Goal: Task Accomplishment & Management: Use online tool/utility

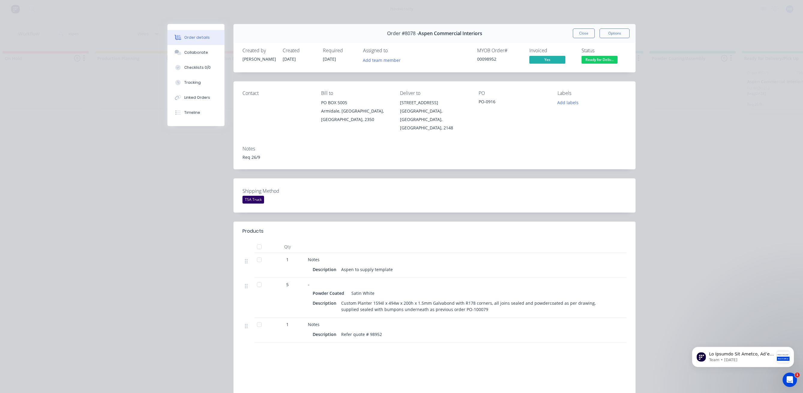
click at [704, 118] on div "Order details Collaborate Checklists 0/0 Tracking Linked Orders Timeline Order …" at bounding box center [401, 196] width 803 height 393
drag, startPoint x: 727, startPoint y: 87, endPoint x: 647, endPoint y: 37, distance: 94.3
click at [721, 85] on div "Order details Collaborate Checklists 0/0 Tracking Linked Orders Timeline Order …" at bounding box center [401, 196] width 803 height 393
click at [577, 30] on button "Close" at bounding box center [584, 34] width 22 height 10
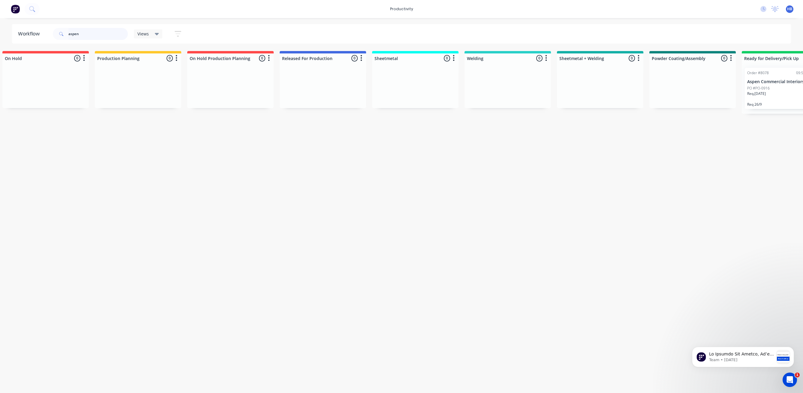
drag, startPoint x: 92, startPoint y: 38, endPoint x: 53, endPoint y: 32, distance: 39.1
click at [53, 32] on div "aspen" at bounding box center [90, 34] width 75 height 12
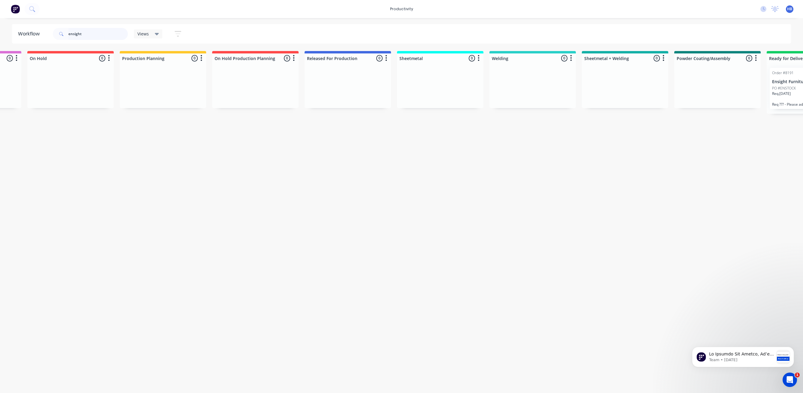
scroll to position [0, 230]
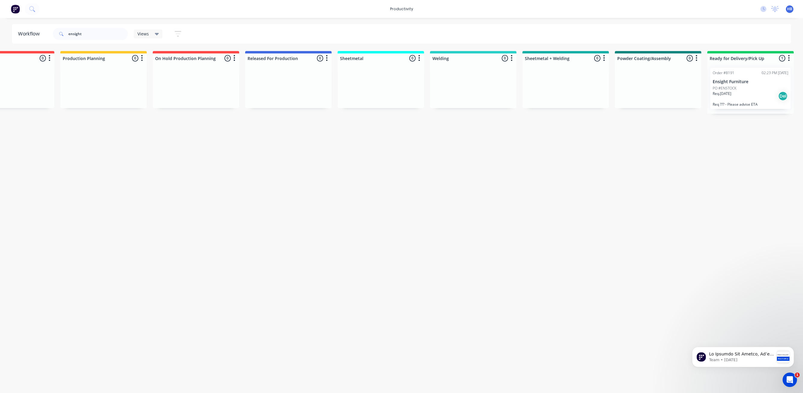
click at [739, 93] on div "Req. [DATE] Del" at bounding box center [751, 96] width 76 height 10
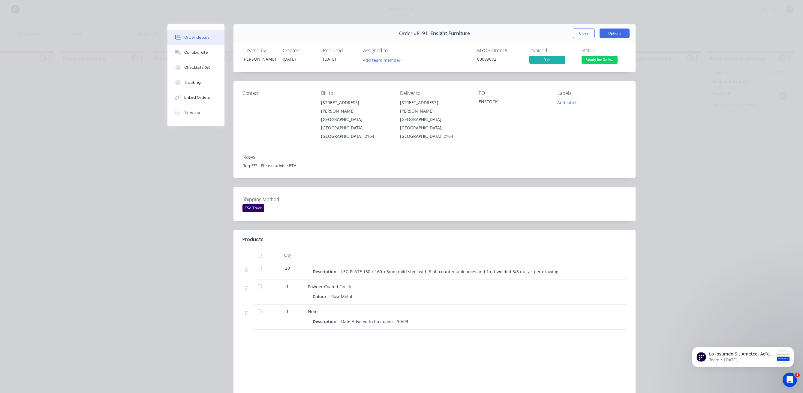
click at [610, 35] on button "Options" at bounding box center [614, 34] width 30 height 10
click at [590, 60] on div "Work Order" at bounding box center [598, 60] width 52 height 9
click at [581, 73] on div "Standard" at bounding box center [598, 72] width 52 height 9
click at [580, 29] on button "Close" at bounding box center [584, 34] width 22 height 10
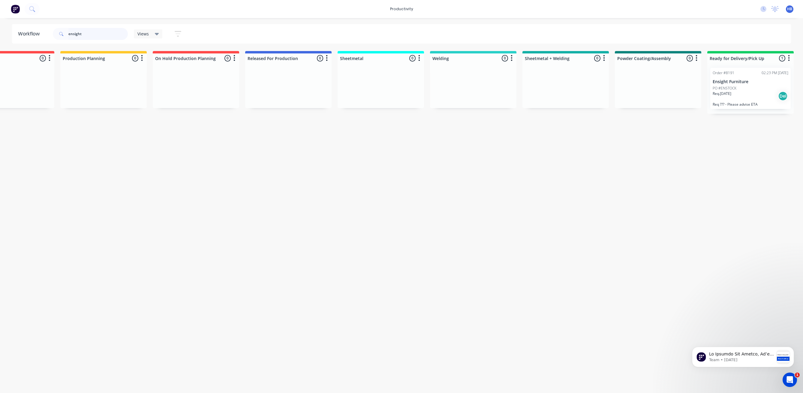
drag, startPoint x: 98, startPoint y: 33, endPoint x: 56, endPoint y: 32, distance: 42.0
click at [56, 32] on div "ensight" at bounding box center [90, 34] width 75 height 12
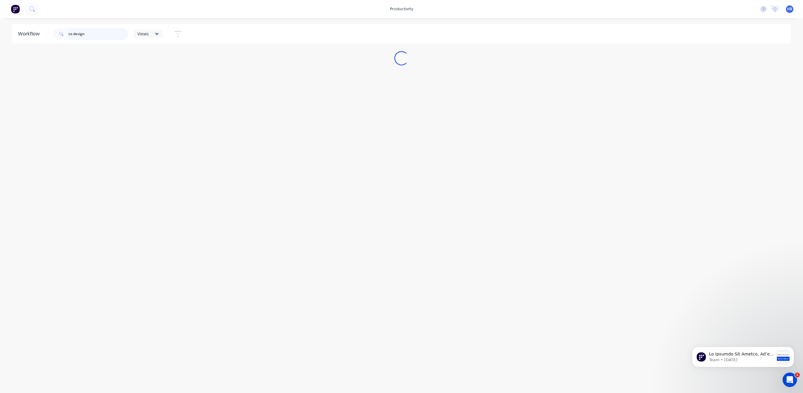
scroll to position [0, 0]
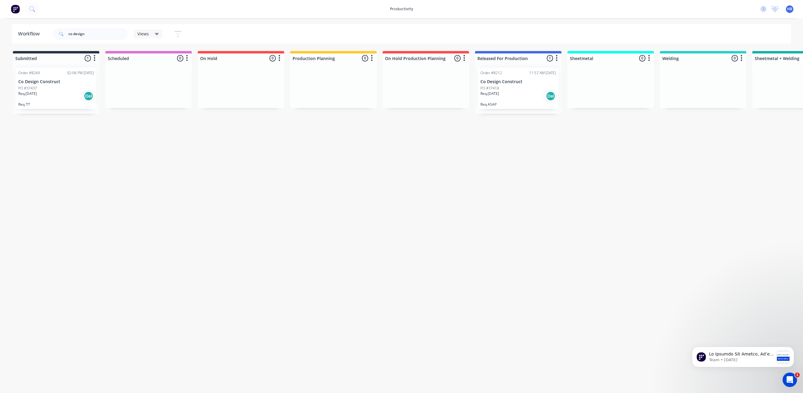
click at [508, 94] on div "Req. [DATE] Del" at bounding box center [518, 96] width 76 height 10
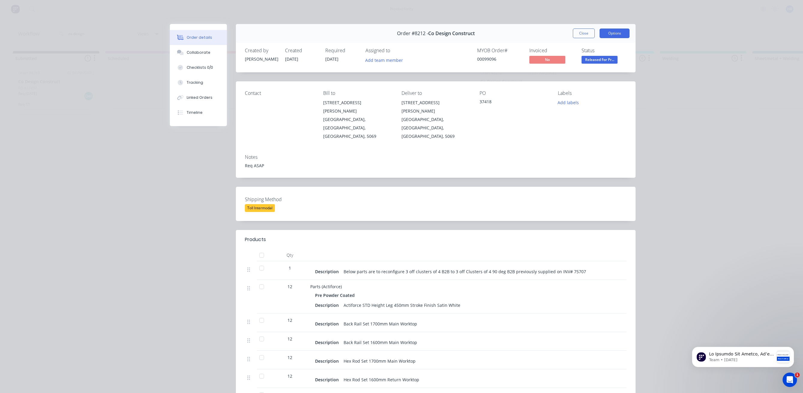
click at [607, 34] on button "Options" at bounding box center [614, 34] width 30 height 10
click at [585, 61] on div "Work Order" at bounding box center [598, 60] width 52 height 9
click at [588, 77] on button "Standard" at bounding box center [597, 73] width 63 height 12
click at [585, 35] on button "Close" at bounding box center [584, 34] width 22 height 10
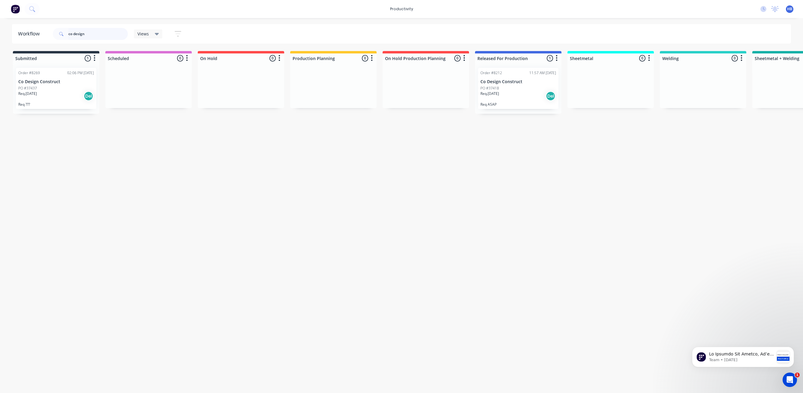
drag, startPoint x: 102, startPoint y: 30, endPoint x: 50, endPoint y: 29, distance: 52.8
click at [50, 29] on header "Workflow co design Views Save new view None (Default) edit Delivery edit Produc…" at bounding box center [401, 34] width 779 height 20
type input "ausgrid"
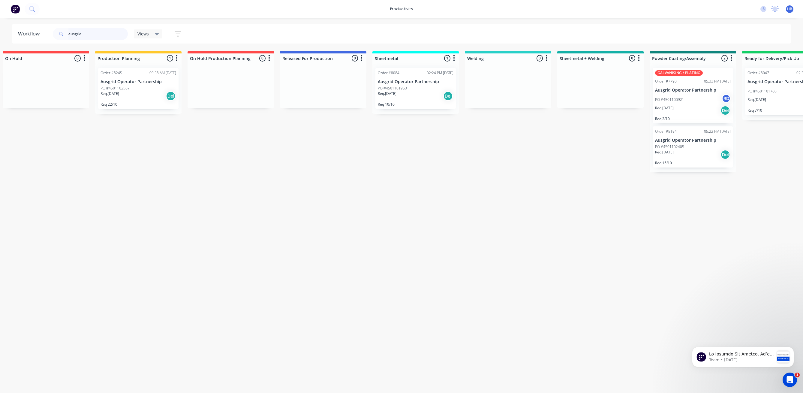
scroll to position [0, 202]
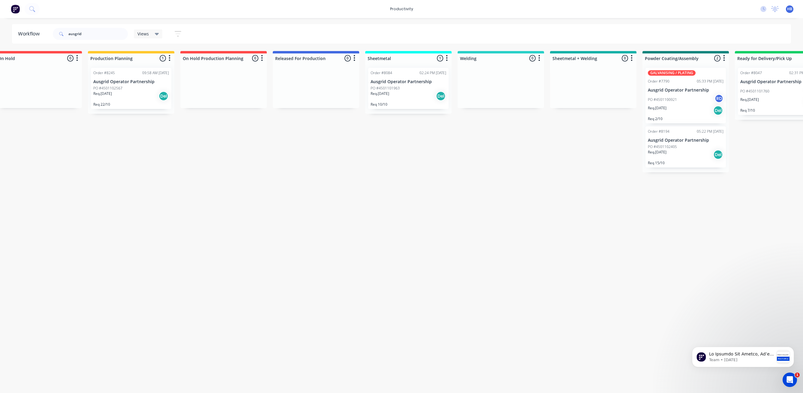
click at [672, 149] on div "Req. [DATE] Del" at bounding box center [686, 154] width 76 height 10
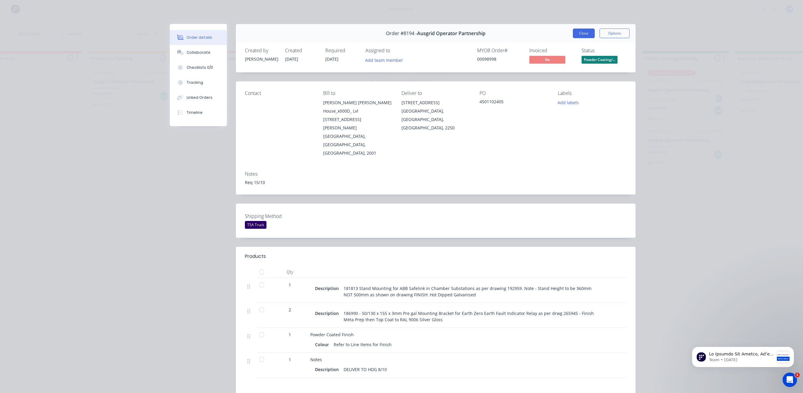
click at [583, 34] on button "Close" at bounding box center [584, 34] width 22 height 10
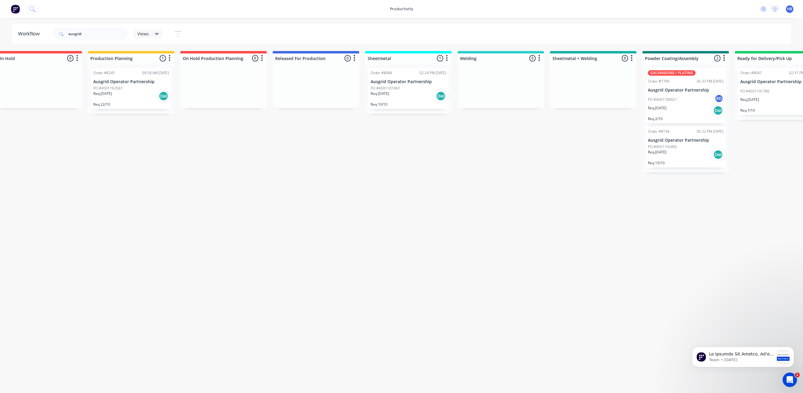
click at [696, 115] on div "Req. [DATE] Del" at bounding box center [686, 110] width 76 height 10
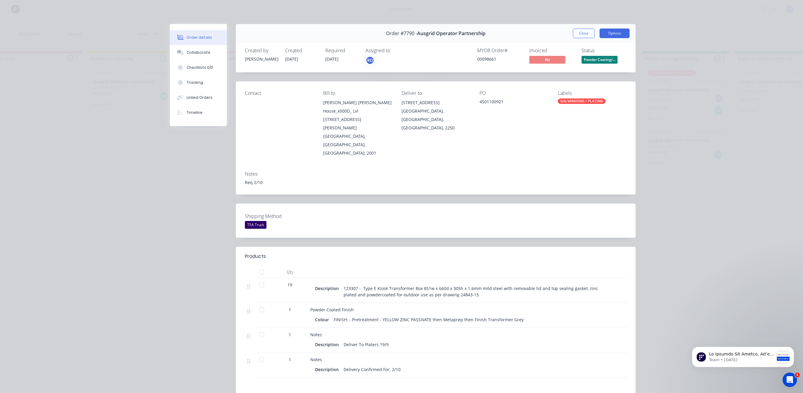
click at [609, 35] on button "Options" at bounding box center [614, 34] width 30 height 10
click at [583, 60] on div "Work Order" at bounding box center [598, 60] width 52 height 9
click at [575, 73] on div "Standard" at bounding box center [598, 72] width 52 height 9
